Goal: Task Accomplishment & Management: Manage account settings

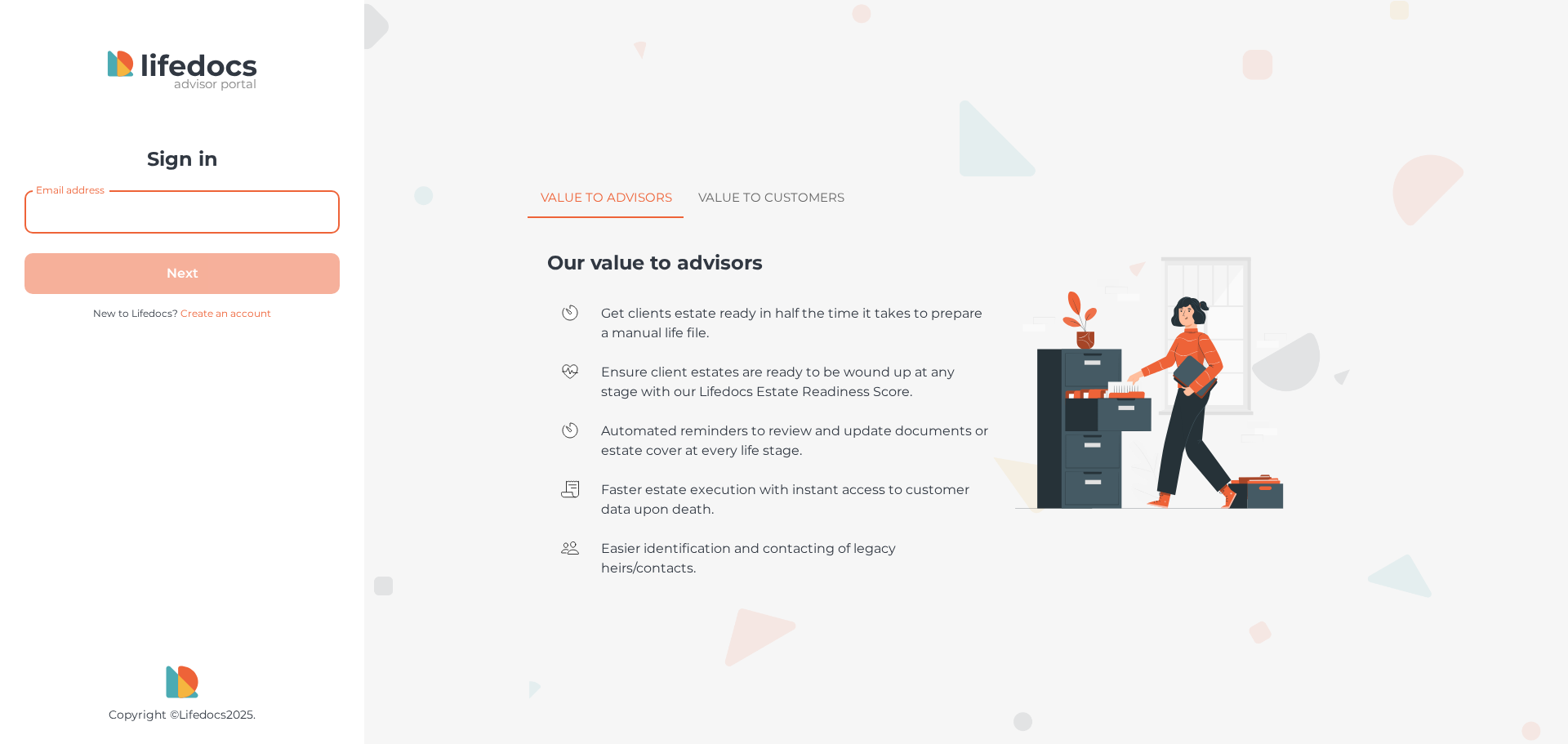
click at [186, 212] on input "Email address" at bounding box center [182, 211] width 315 height 44
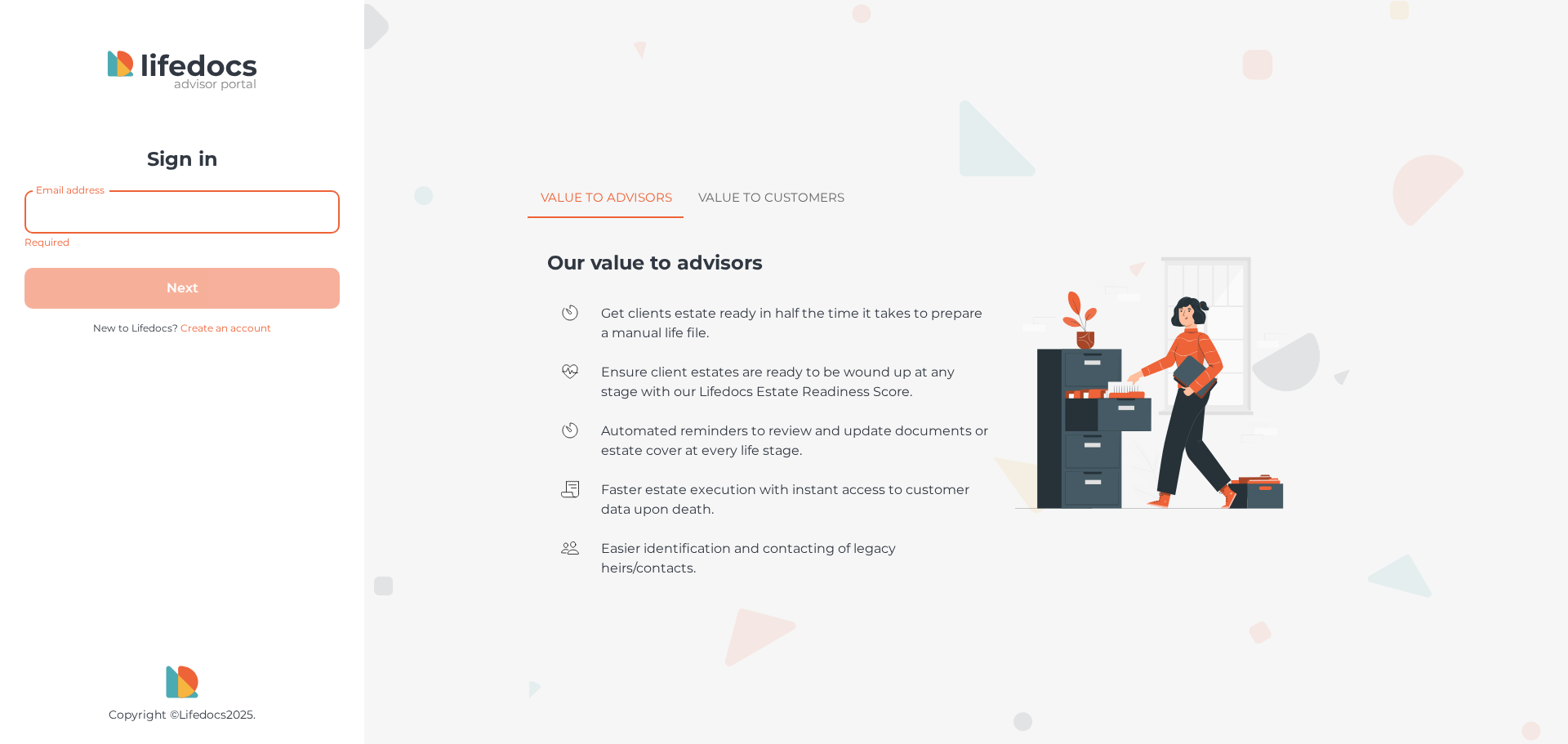
type input "geoffrey+100@lifedocs.co.za"
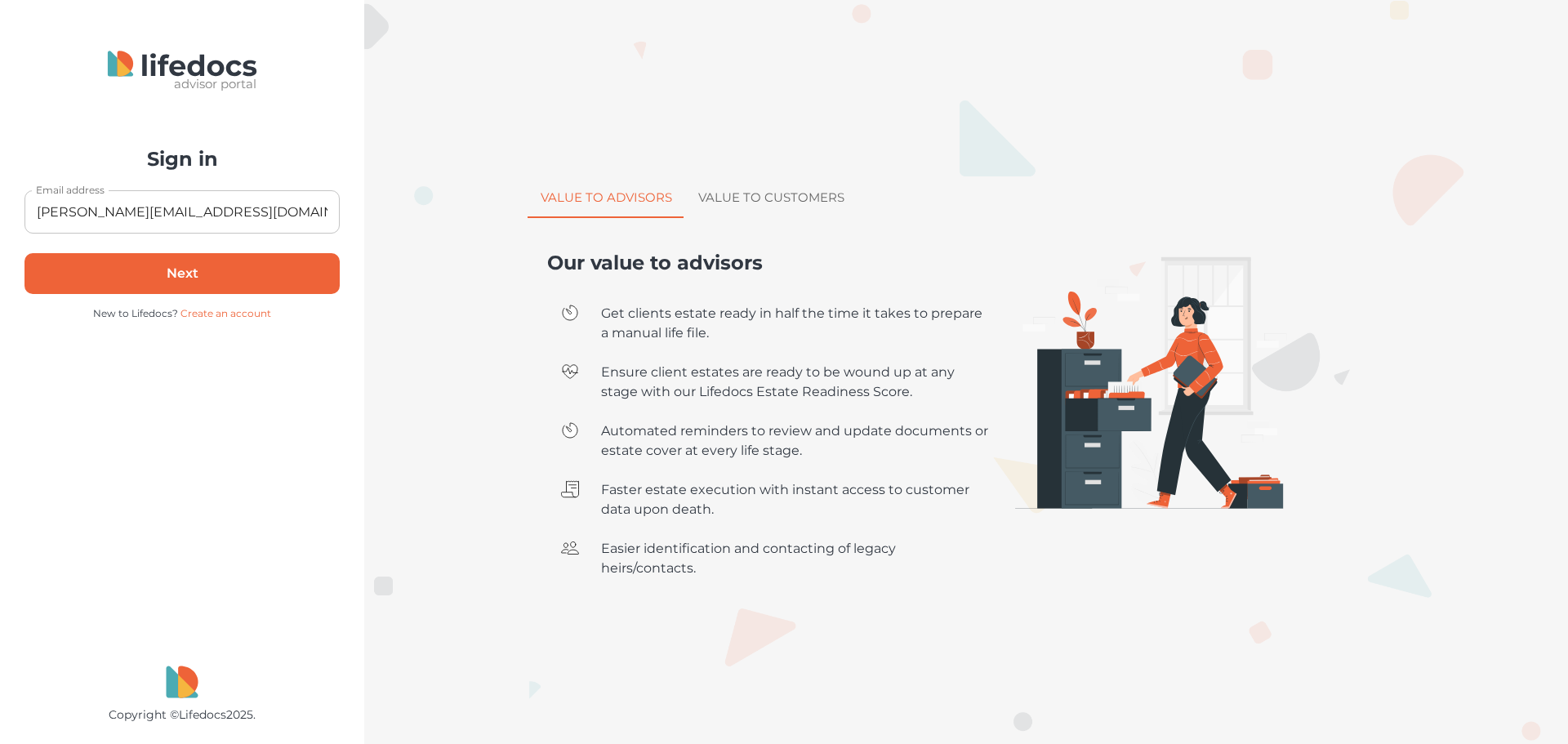
click at [190, 275] on button "Next" at bounding box center [182, 274] width 315 height 41
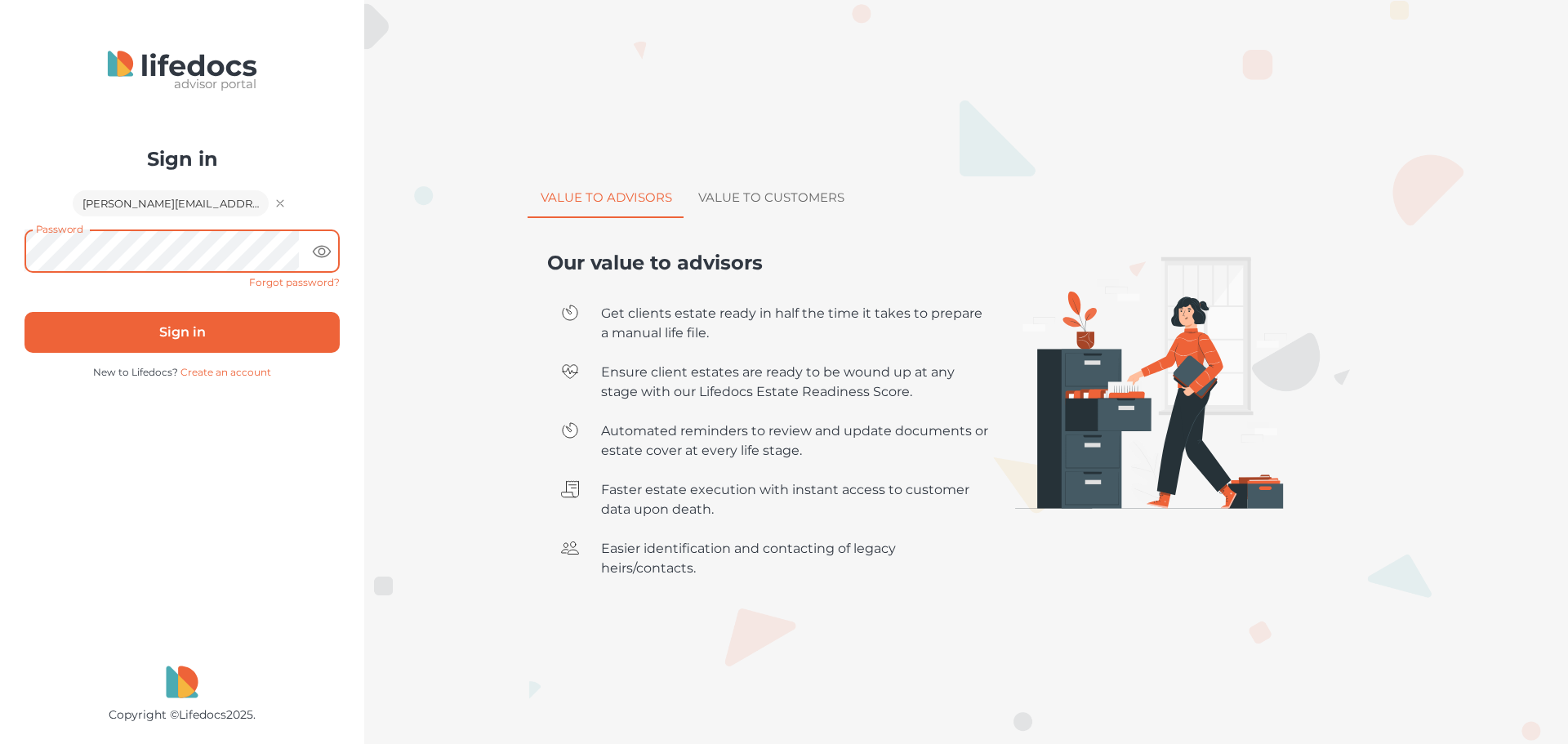
click at [163, 321] on button "Sign in" at bounding box center [182, 333] width 315 height 41
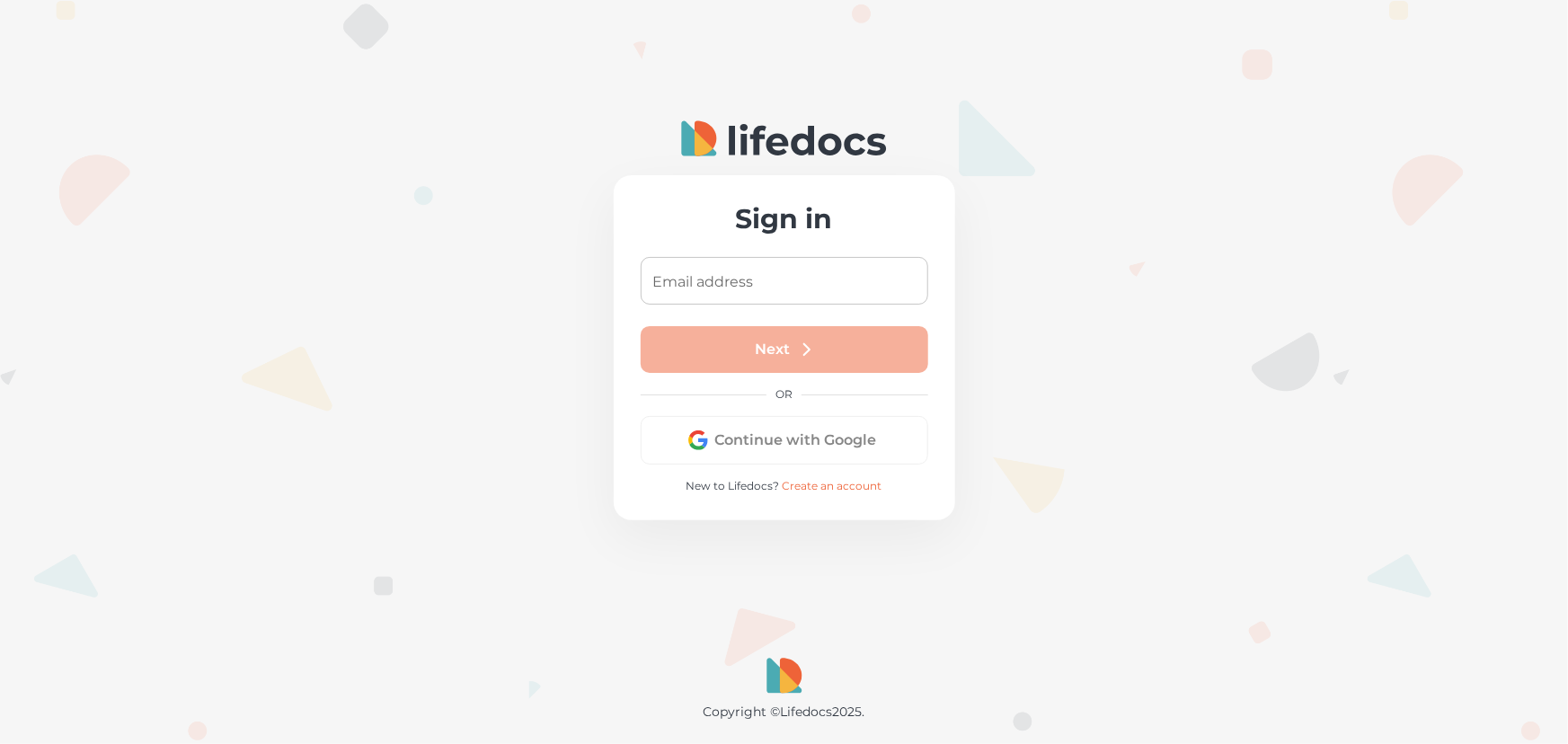
click at [284, 189] on div at bounding box center [784, 372] width 1568 height 744
